Goal: Task Accomplishment & Management: Use online tool/utility

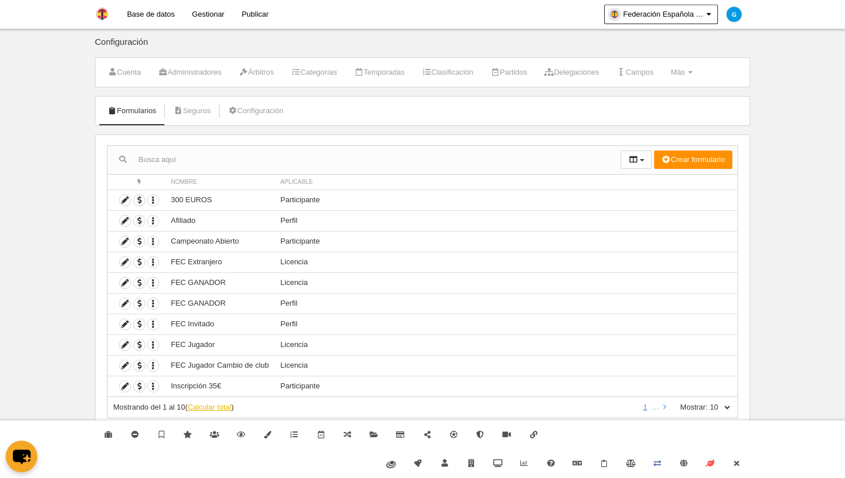
click at [199, 409] on link "Calcular total" at bounding box center [209, 407] width 44 height 9
click at [651, 407] on link "2" at bounding box center [651, 407] width 9 height 9
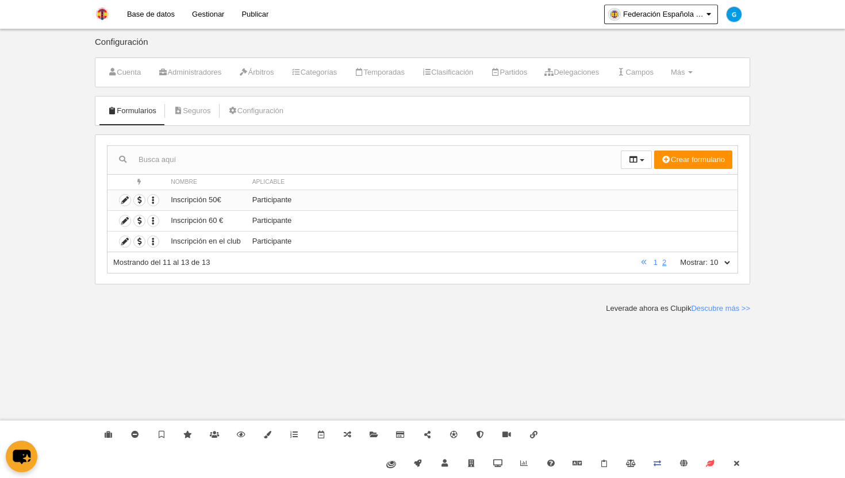
click at [210, 198] on td "Inscripción 50€" at bounding box center [205, 200] width 81 height 21
click at [139, 199] on span "button" at bounding box center [139, 200] width 11 height 11
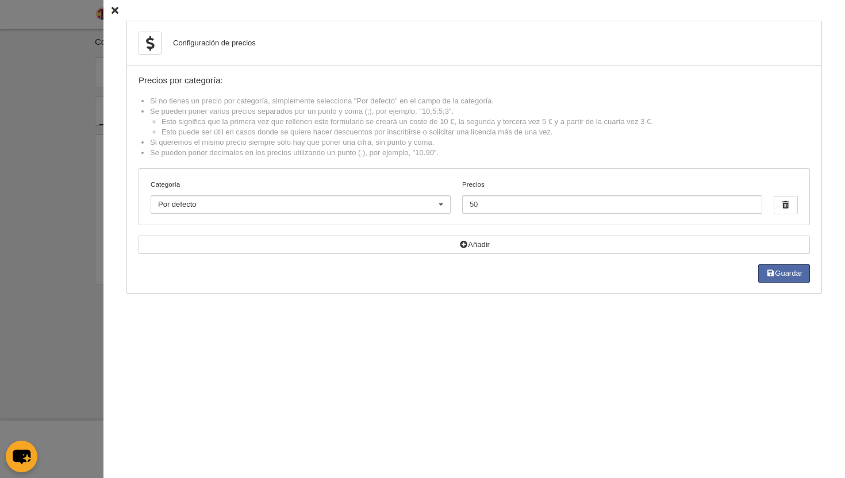
click at [114, 10] on icon at bounding box center [114, 10] width 7 height 7
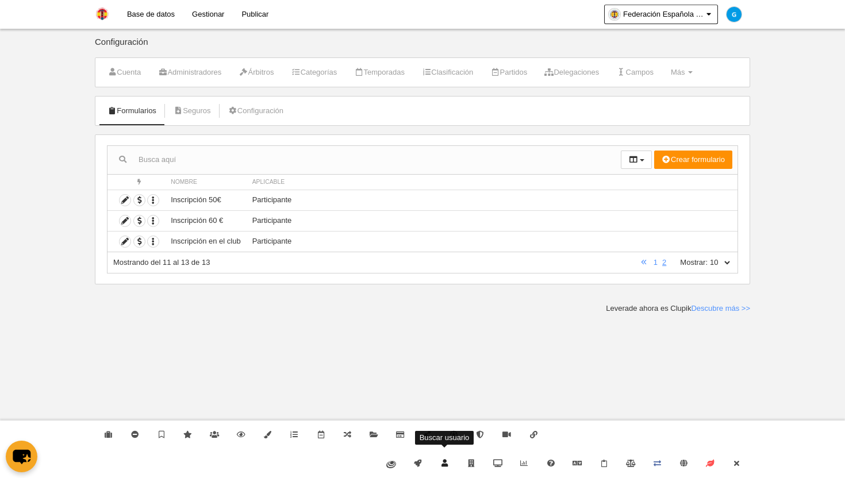
click at [447, 457] on link "Buscar usuario" at bounding box center [444, 463] width 26 height 29
click at [422, 427] on input "text" at bounding box center [444, 426] width 98 height 18
paste input "[PERSON_NAME][EMAIL_ADDRESS][PERSON_NAME][DOMAIN_NAME]"
type input "[PERSON_NAME][EMAIL_ADDRESS][PERSON_NAME][DOMAIN_NAME]"
